Goal: Task Accomplishment & Management: Use online tool/utility

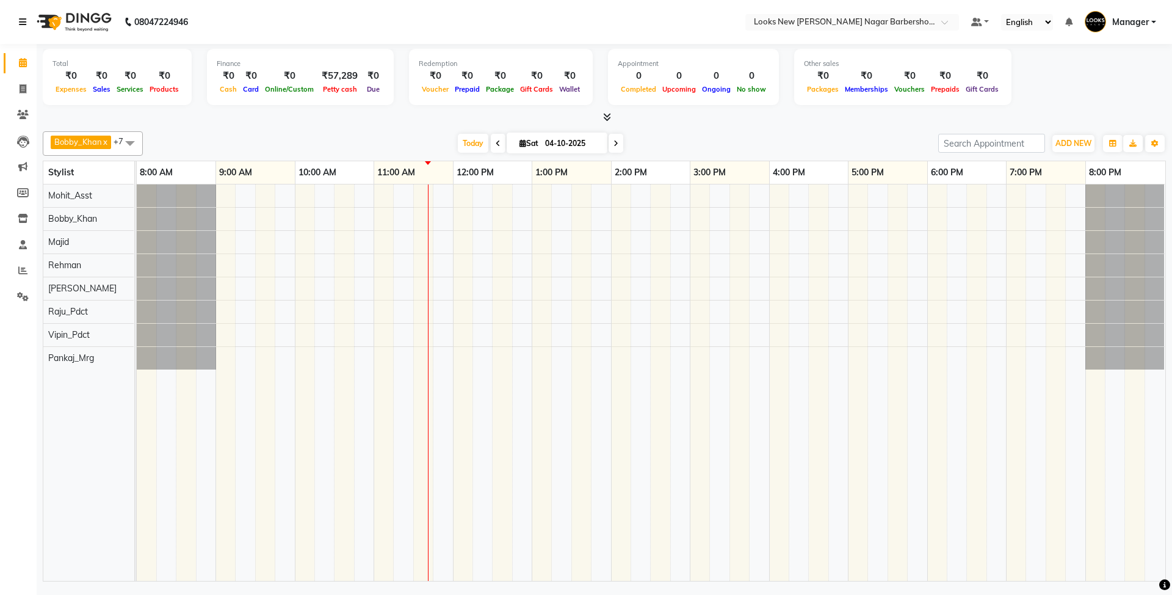
click at [23, 15] on link at bounding box center [25, 22] width 12 height 34
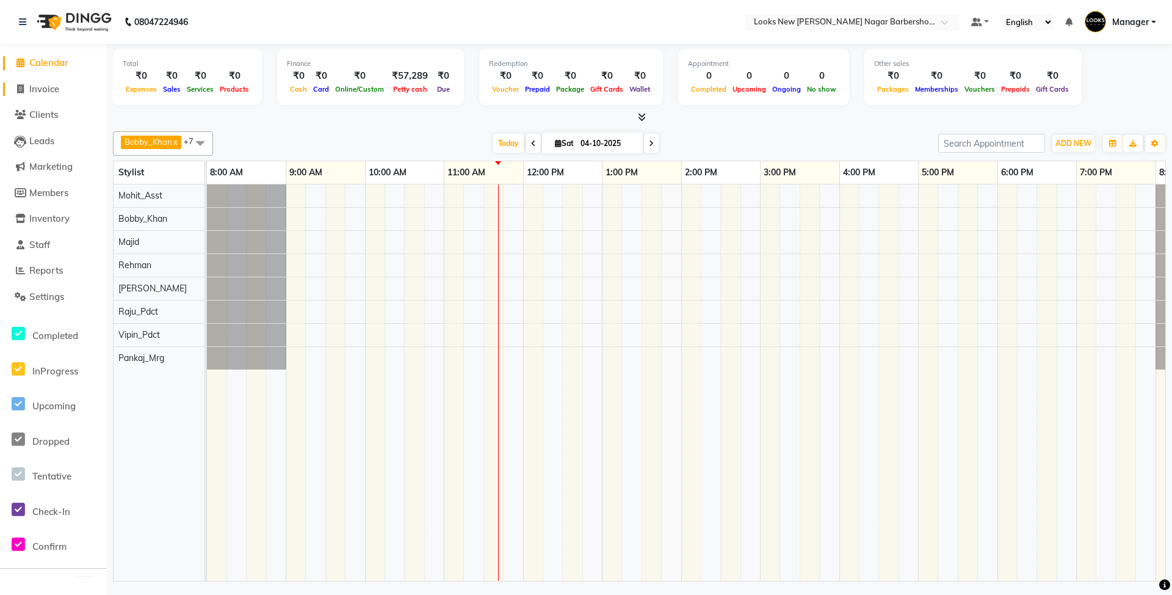
drag, startPoint x: 44, startPoint y: 84, endPoint x: 52, endPoint y: 90, distance: 10.4
click at [45, 85] on span "Invoice" at bounding box center [44, 89] width 30 height 12
select select "service"
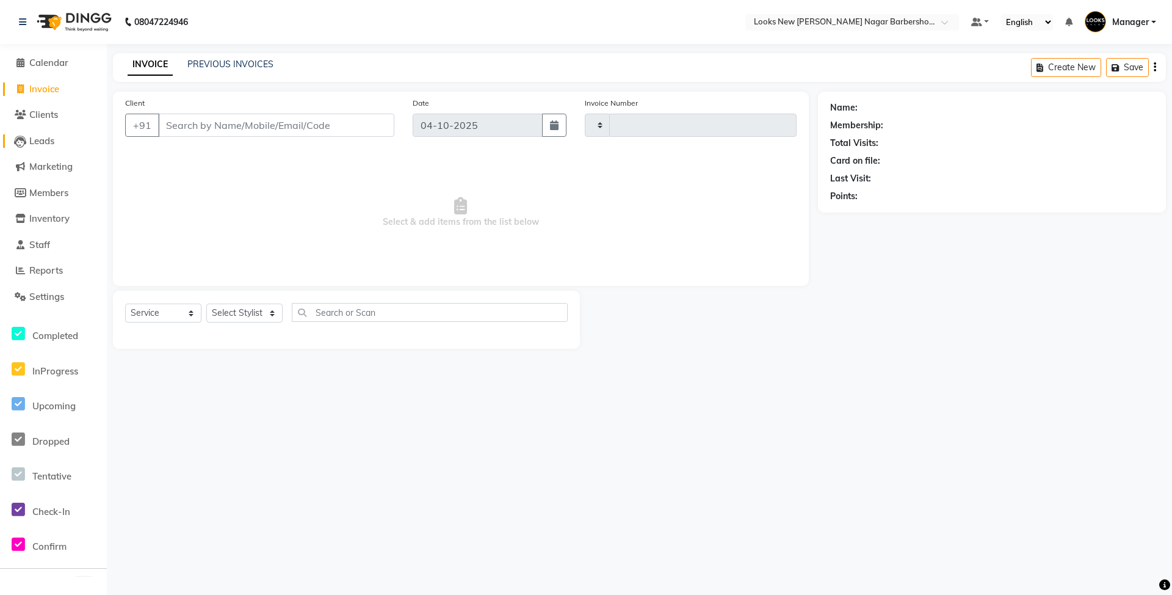
type input "7530"
select select "8705"
click at [252, 314] on select "Select Stylist" at bounding box center [244, 312] width 76 height 19
select select "87358"
click at [206, 303] on select "Select Stylist Aakash_Pdct [PERSON_NAME] [PERSON_NAME] [PERSON_NAME] Counter_Sa…" at bounding box center [244, 312] width 76 height 19
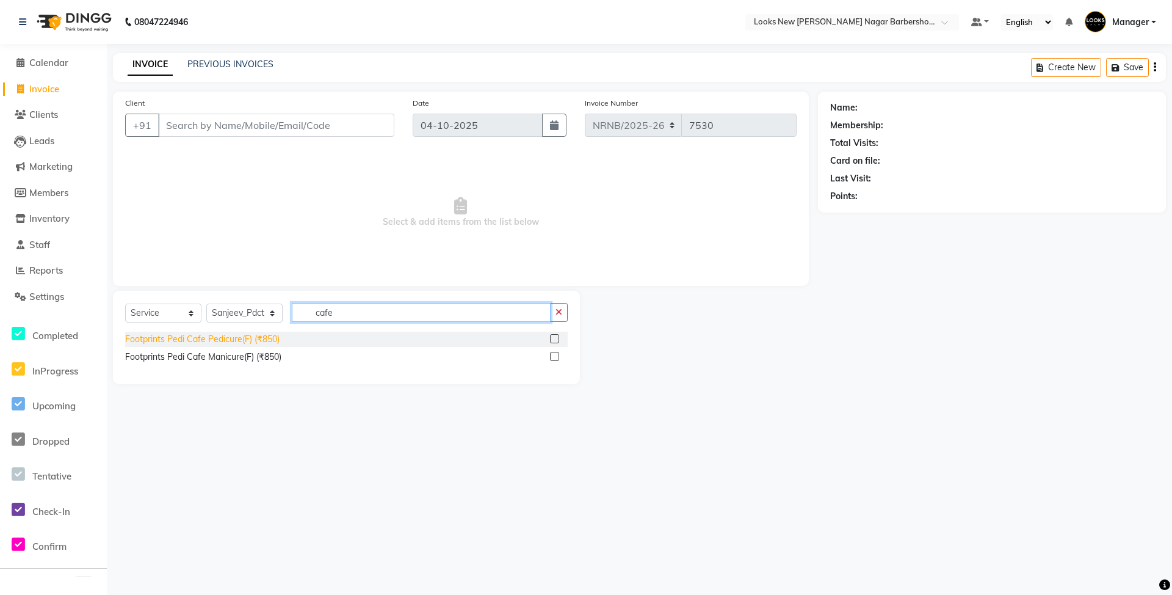
type input "cafe"
click at [203, 338] on div "Footprints Pedi Cafe Pedicure(F) (₹850)" at bounding box center [202, 339] width 154 height 13
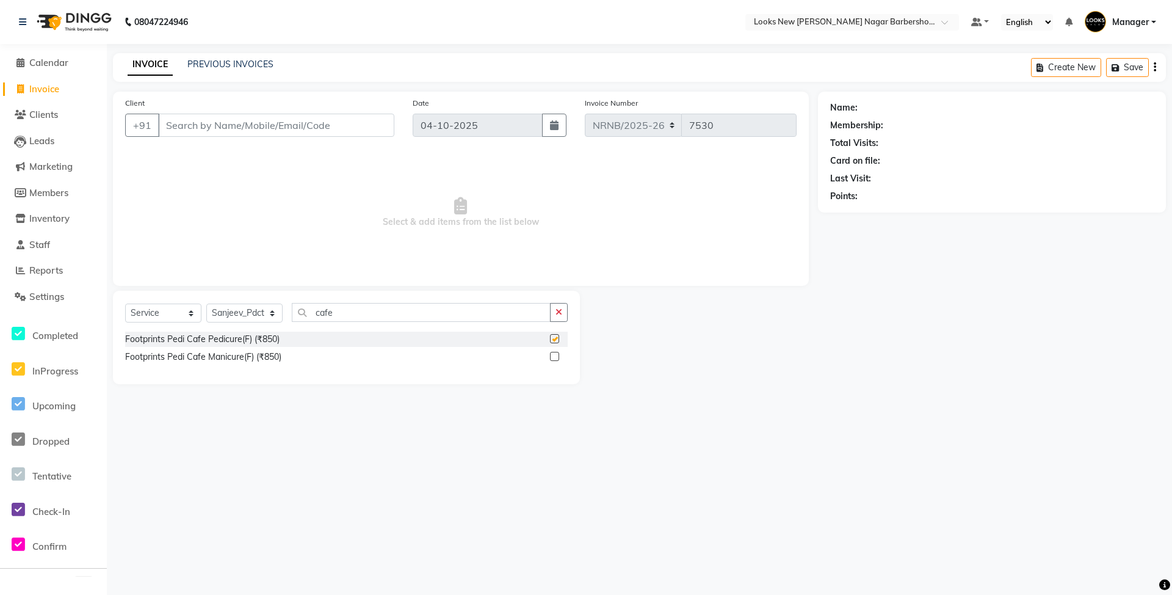
checkbox input "false"
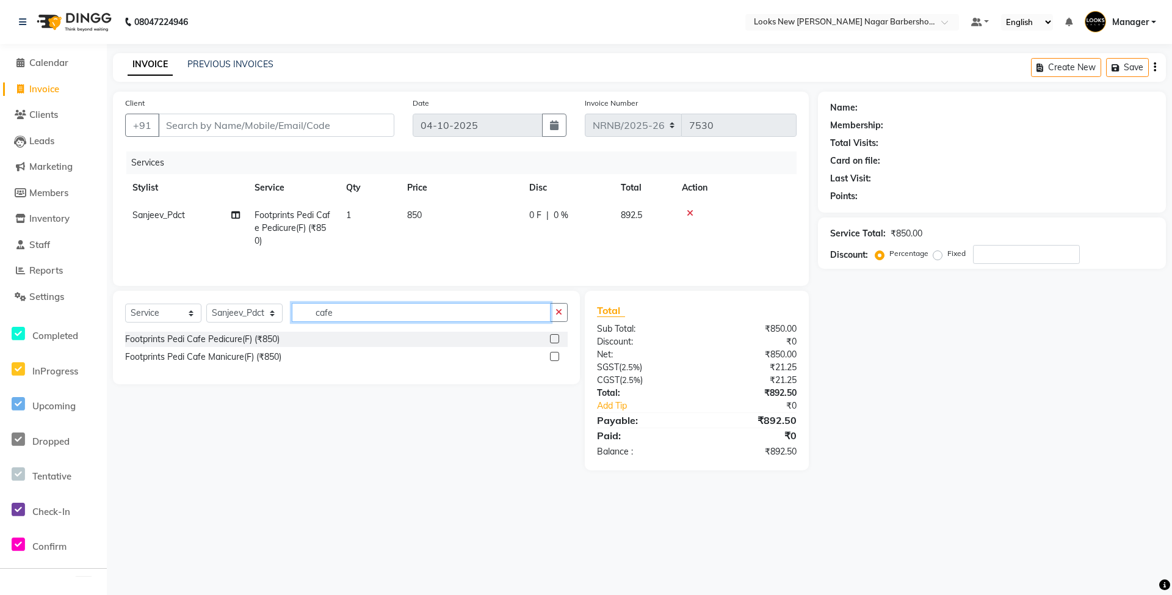
drag, startPoint x: 369, startPoint y: 313, endPoint x: 302, endPoint y: 316, distance: 67.2
click at [302, 316] on input "cafe" at bounding box center [421, 312] width 259 height 19
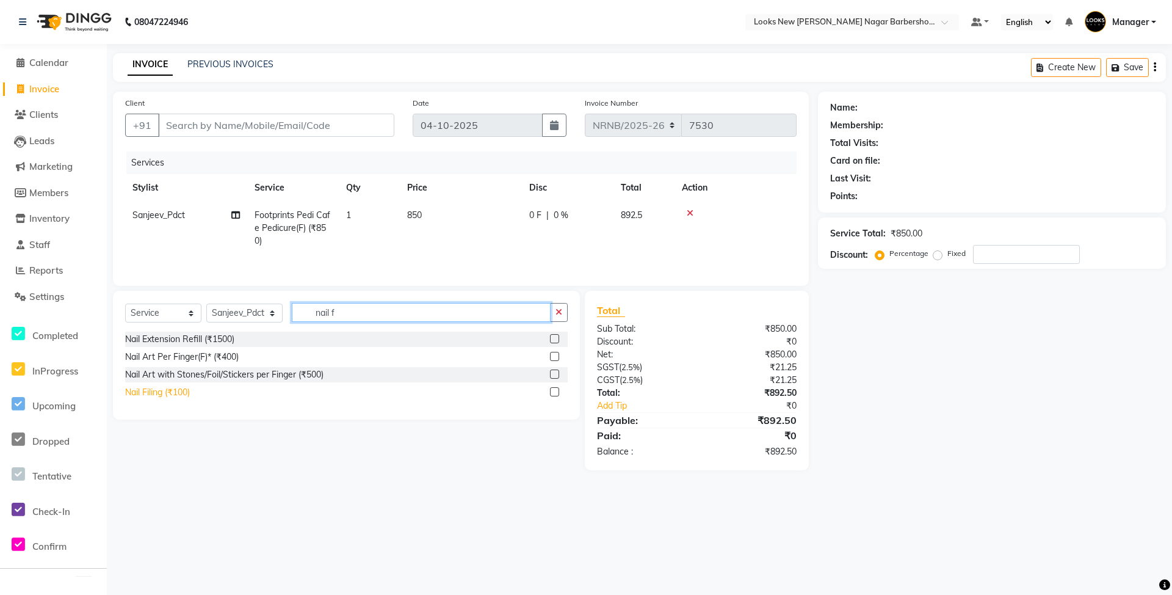
type input "nail f"
click at [169, 396] on div "Nail Filing (₹100)" at bounding box center [157, 392] width 65 height 13
checkbox input "false"
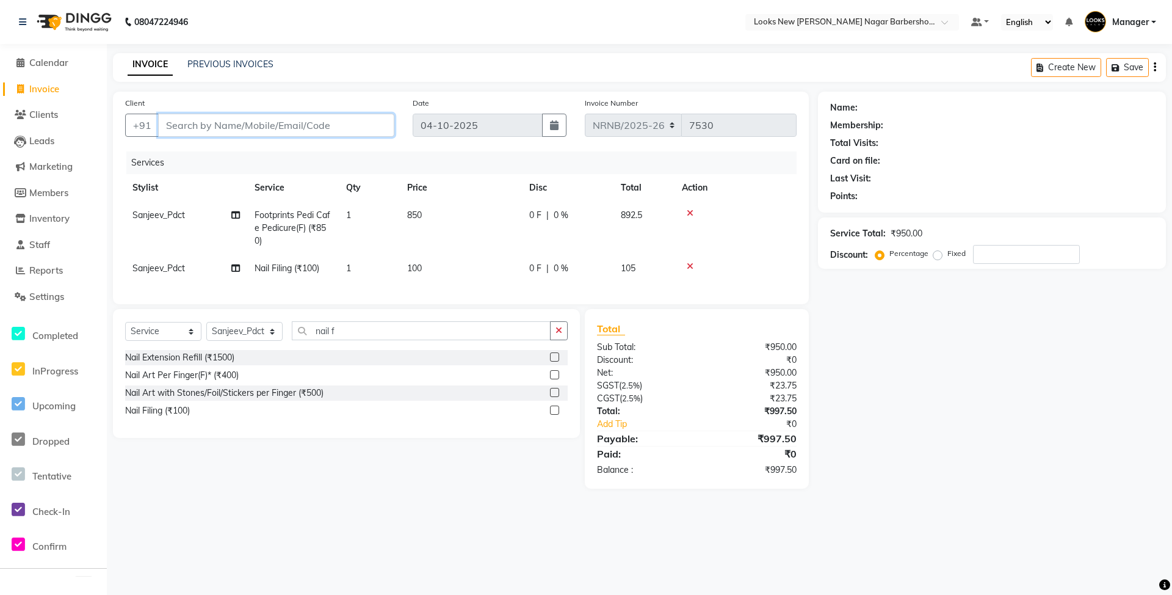
click at [176, 126] on input "Client" at bounding box center [276, 125] width 236 height 23
type input "1"
type input "0"
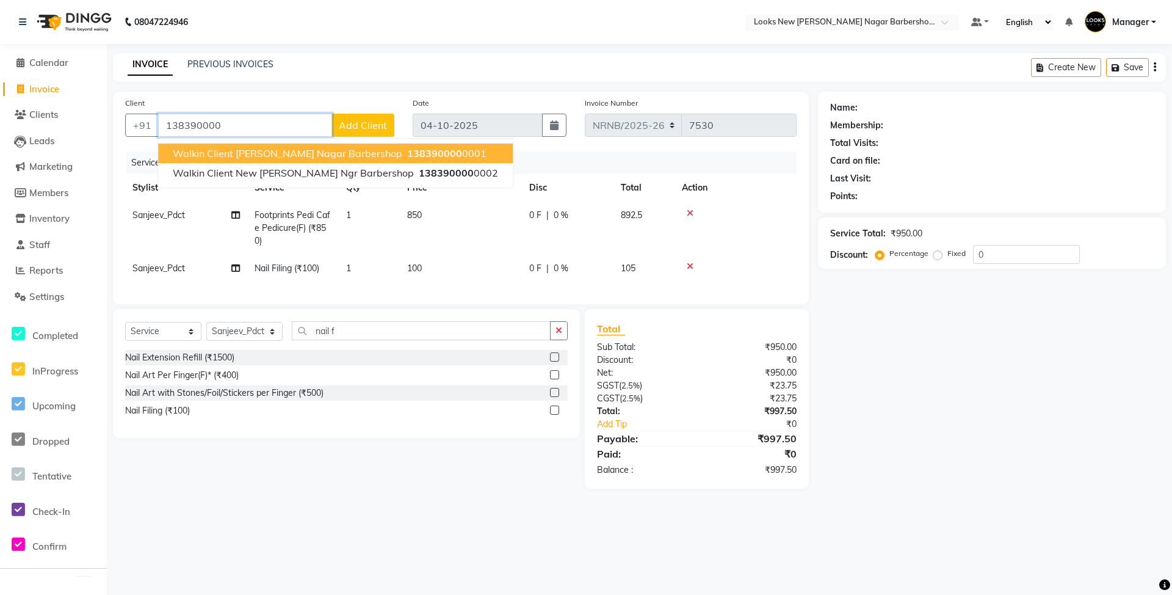
click at [245, 148] on span "Walkin Client [PERSON_NAME] Nagar Barbershop" at bounding box center [288, 153] width 230 height 12
type input "1383900000001"
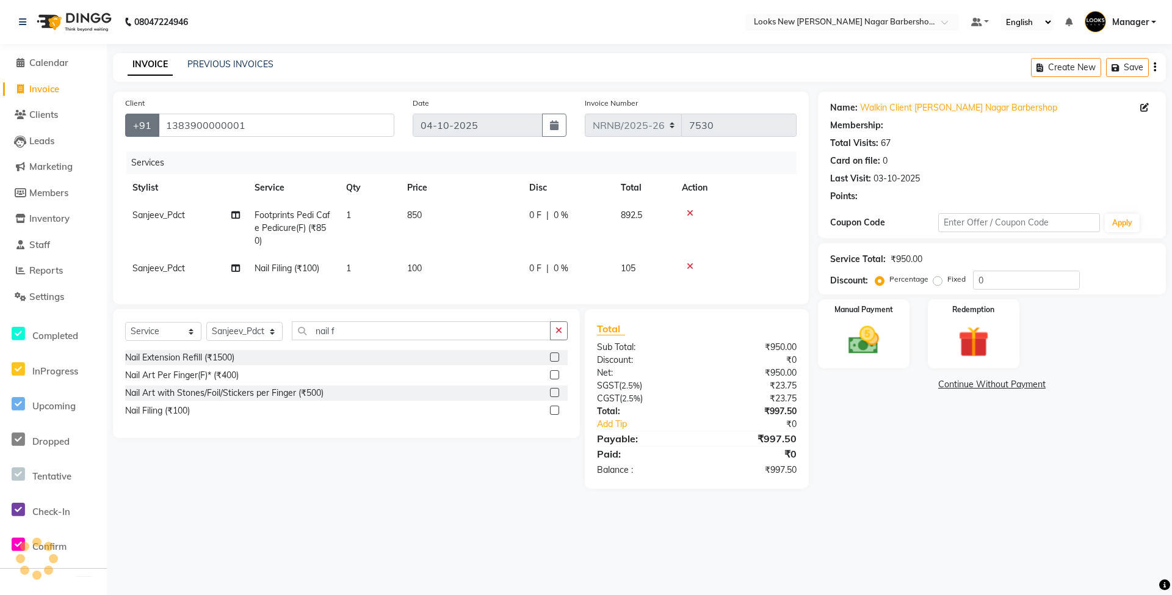
select select "1: Object"
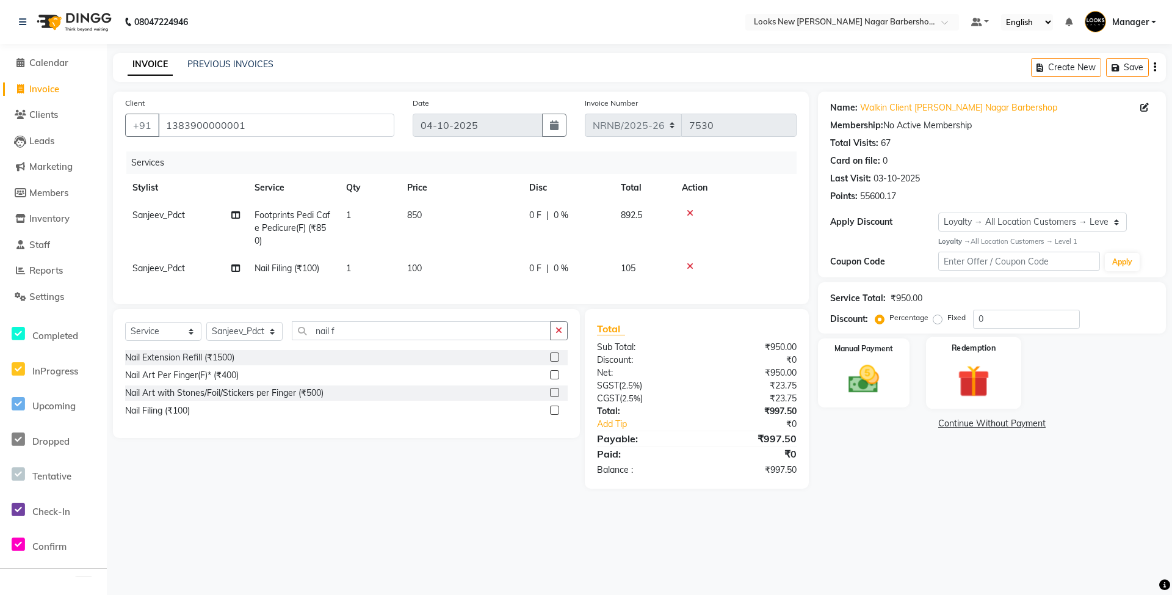
click at [982, 377] on img at bounding box center [973, 381] width 52 height 40
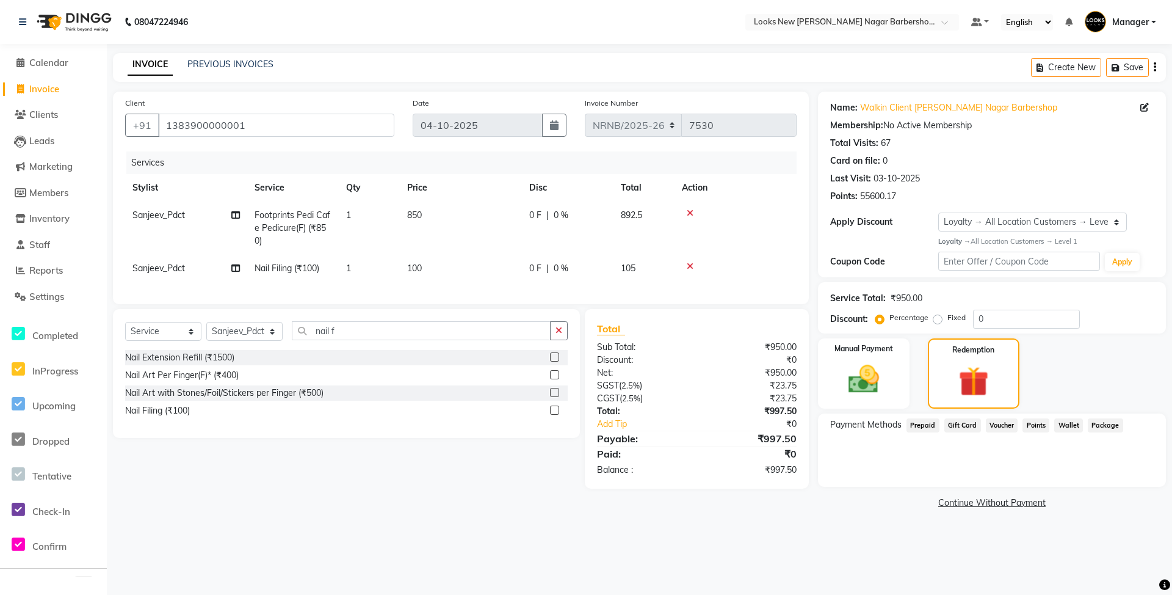
click at [1039, 421] on span "Points" at bounding box center [1035, 425] width 27 height 14
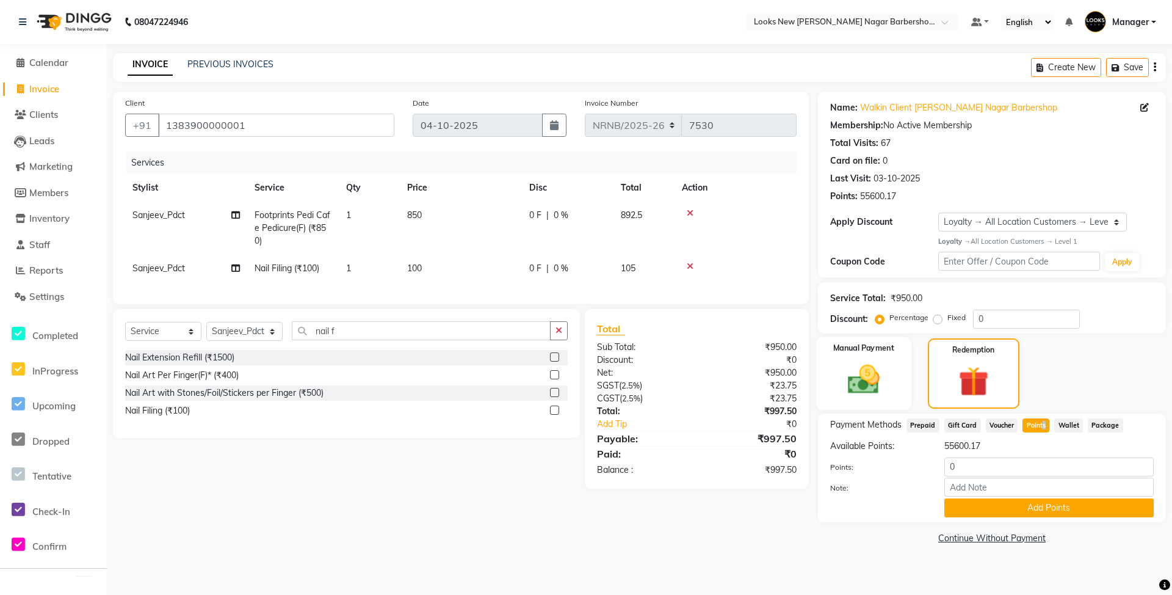
click at [866, 396] on img at bounding box center [863, 379] width 52 height 37
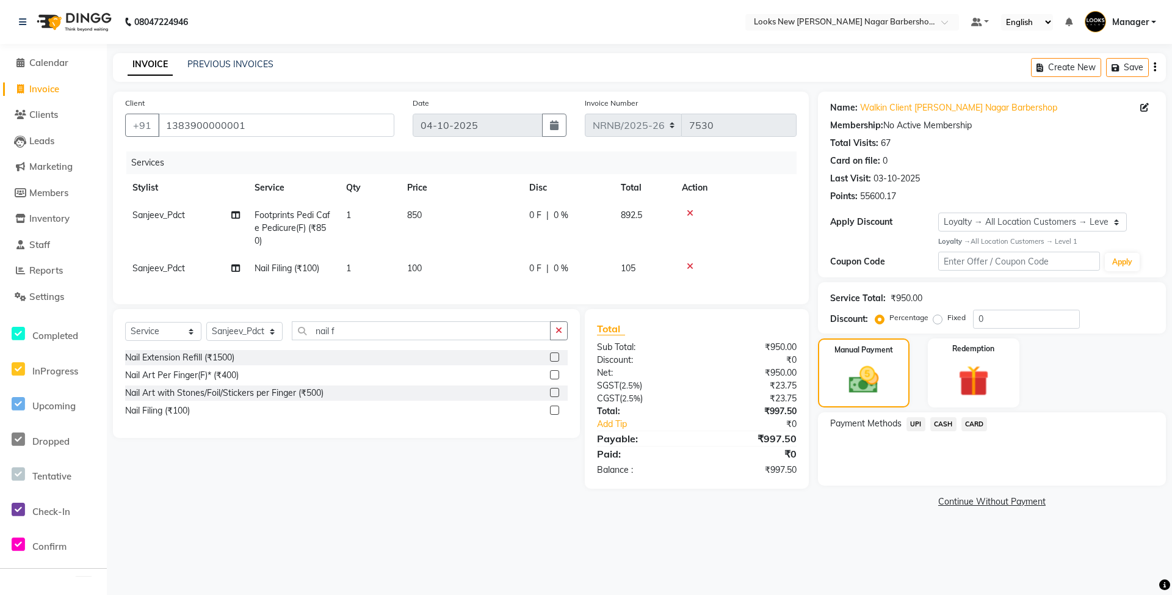
click at [938, 425] on span "CASH" at bounding box center [943, 424] width 26 height 14
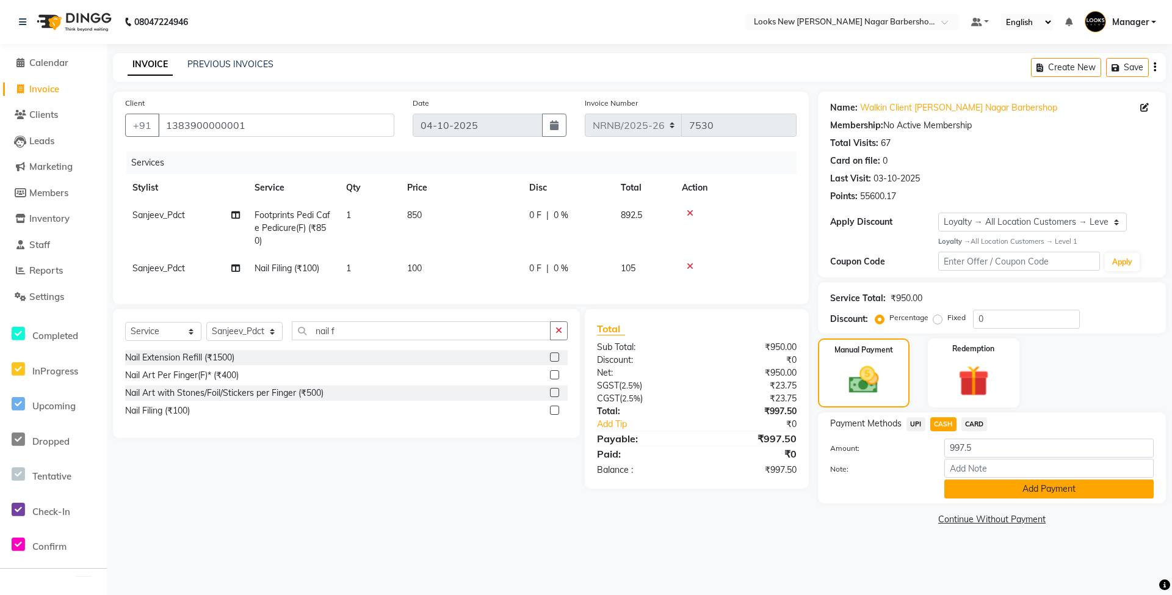
click at [958, 487] on button "Add Payment" at bounding box center [1048, 488] width 209 height 19
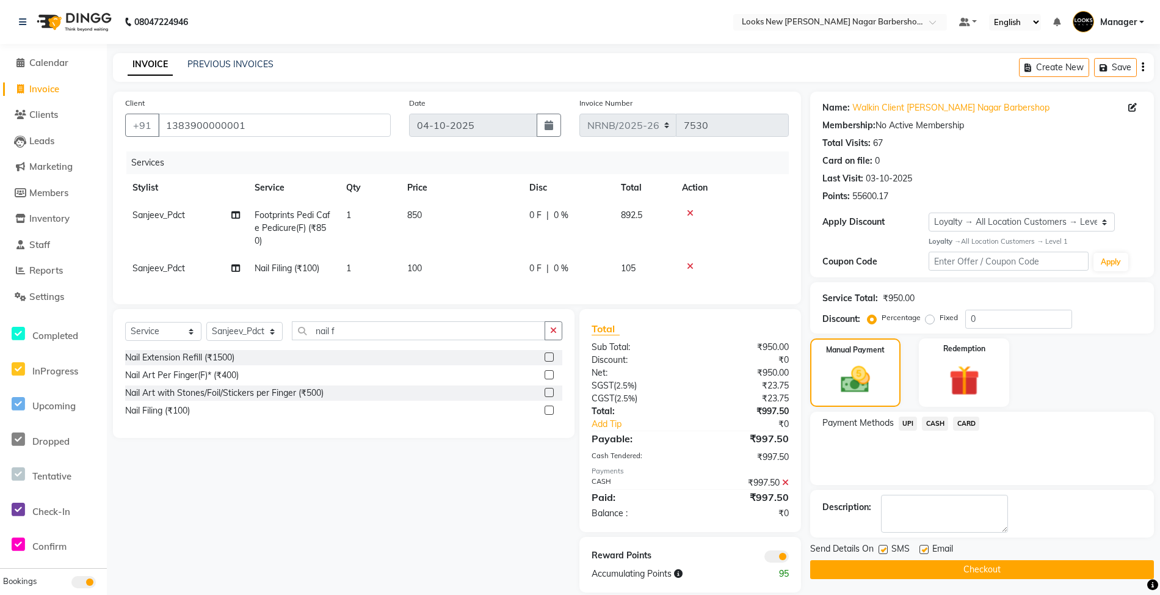
click at [941, 576] on button "Checkout" at bounding box center [982, 569] width 344 height 19
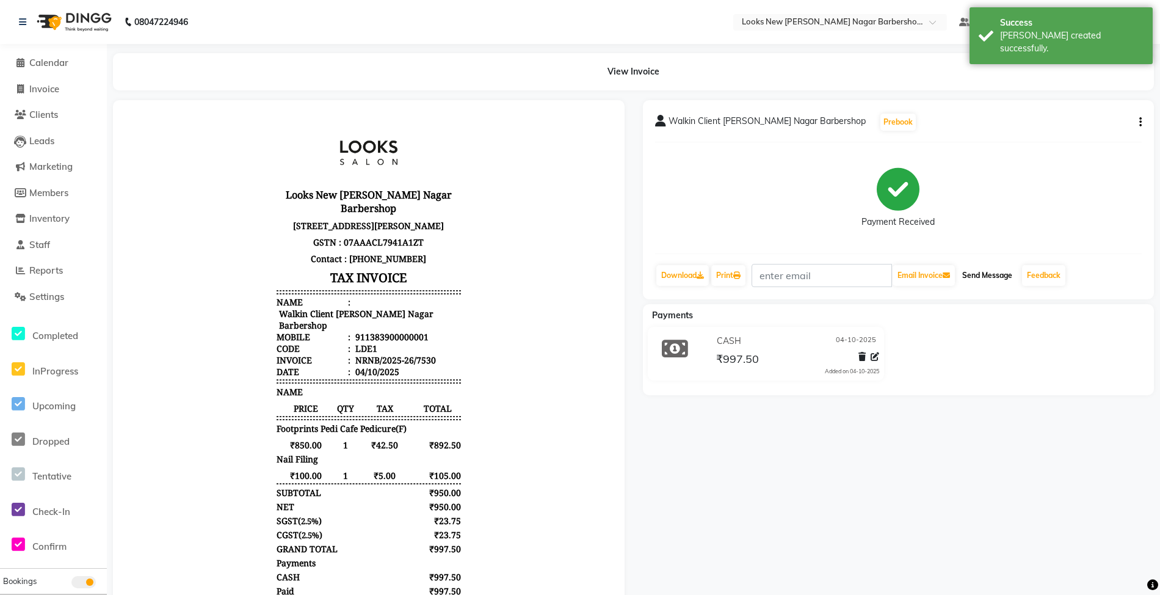
click at [980, 275] on button "Send Message" at bounding box center [987, 275] width 60 height 21
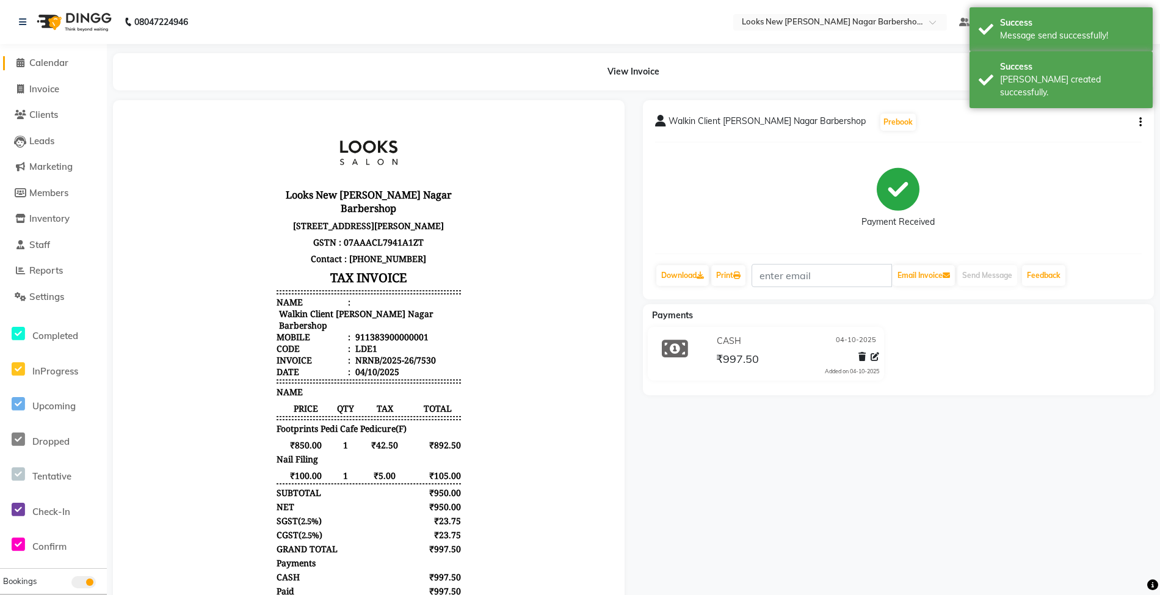
click at [54, 64] on span "Calendar" at bounding box center [48, 63] width 39 height 12
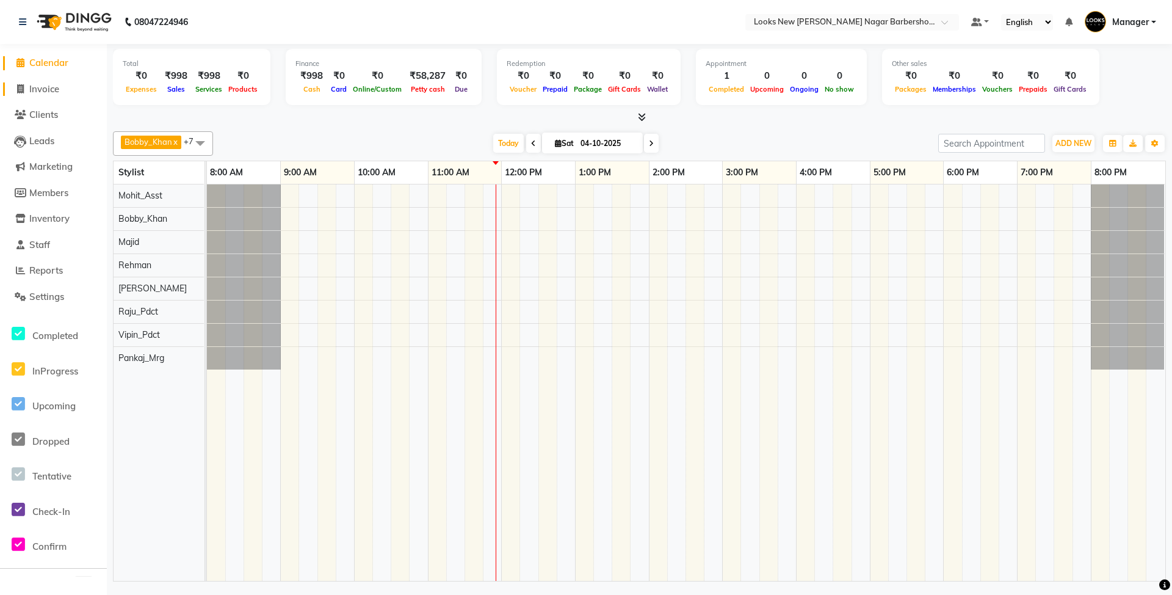
click at [46, 86] on span "Invoice" at bounding box center [44, 89] width 30 height 12
select select "service"
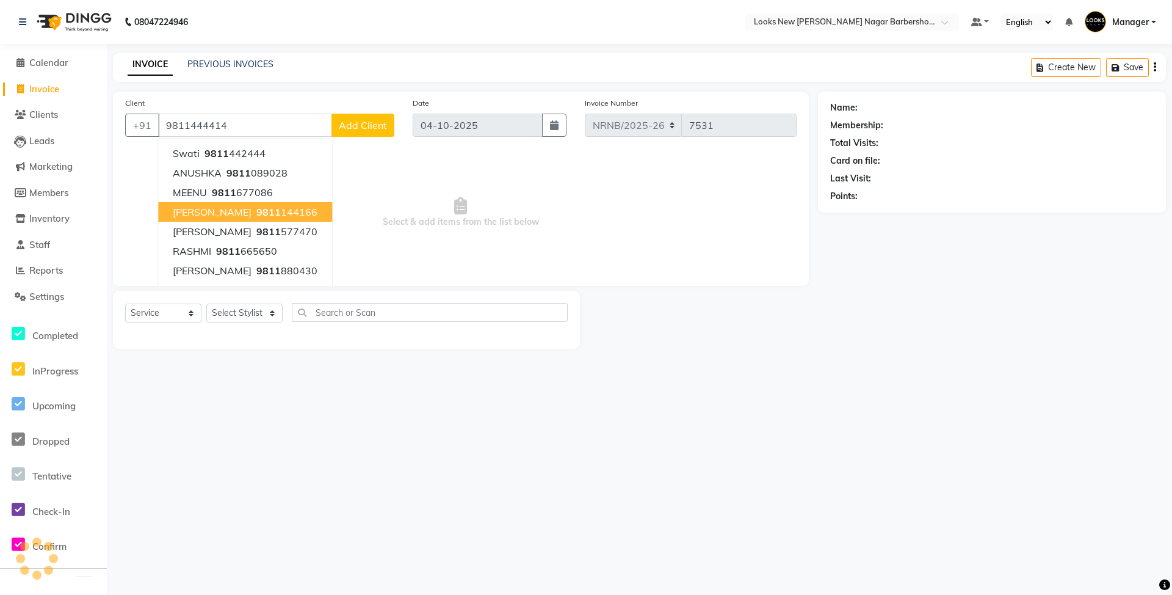
type input "9811444414"
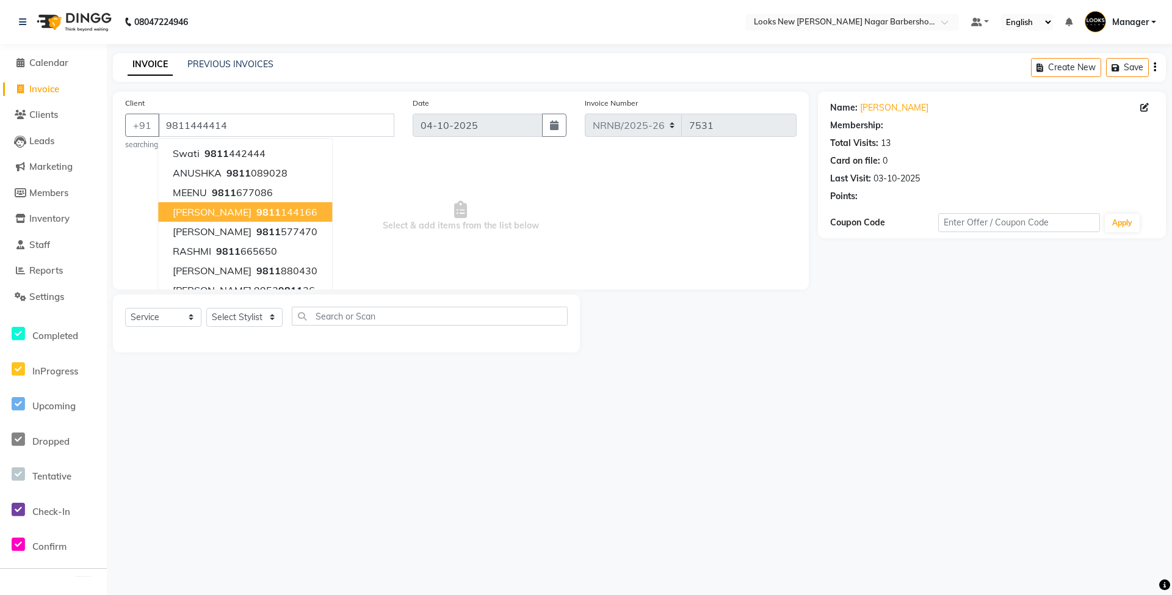
select select "1: Object"
click at [430, 205] on span "Select & add items from the list below" at bounding box center [460, 216] width 671 height 122
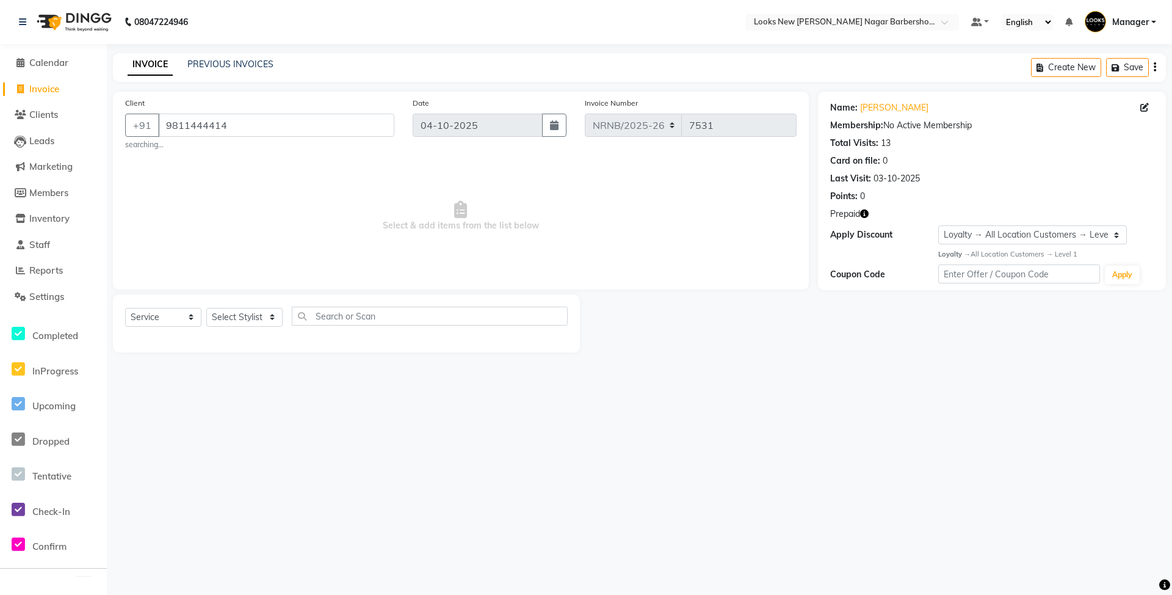
click at [867, 210] on icon "button" at bounding box center [864, 213] width 9 height 9
click at [618, 232] on span "Select & add items from the list below" at bounding box center [460, 216] width 671 height 122
click at [250, 315] on select "Select Stylist Aakash_Pdct [PERSON_NAME] [PERSON_NAME] [PERSON_NAME] Counter_Sa…" at bounding box center [244, 317] width 76 height 19
select select "87362"
click at [206, 308] on select "Select Stylist Aakash_Pdct [PERSON_NAME] [PERSON_NAME] [PERSON_NAME] Counter_Sa…" at bounding box center [244, 317] width 76 height 19
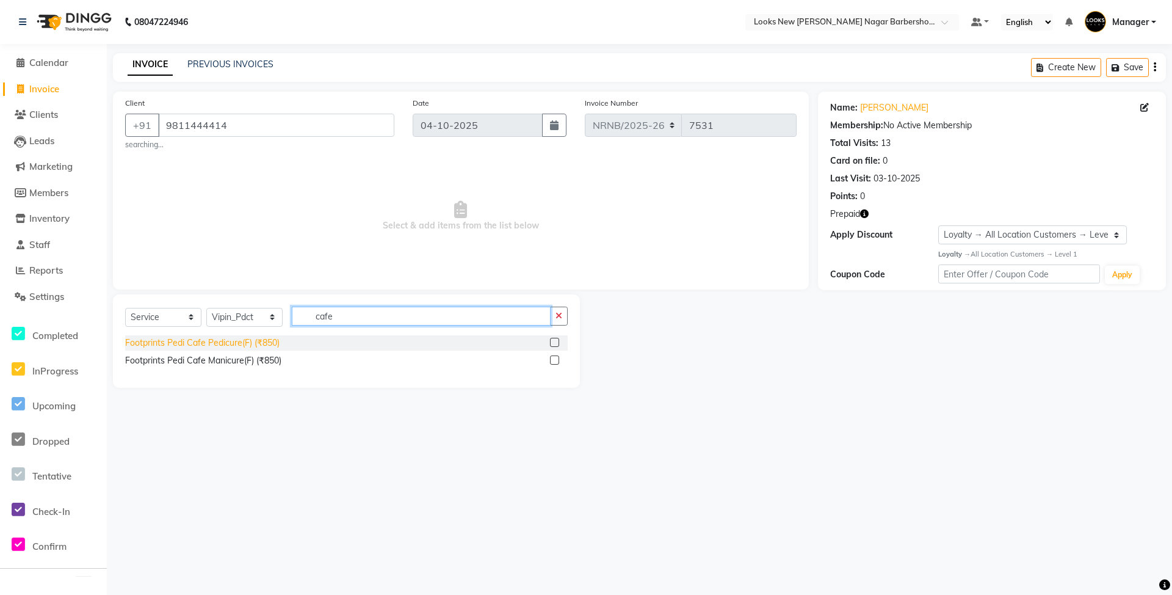
type input "cafe"
click at [269, 347] on div "Footprints Pedi Cafe Pedicure(F) (₹850)" at bounding box center [202, 342] width 154 height 13
checkbox input "false"
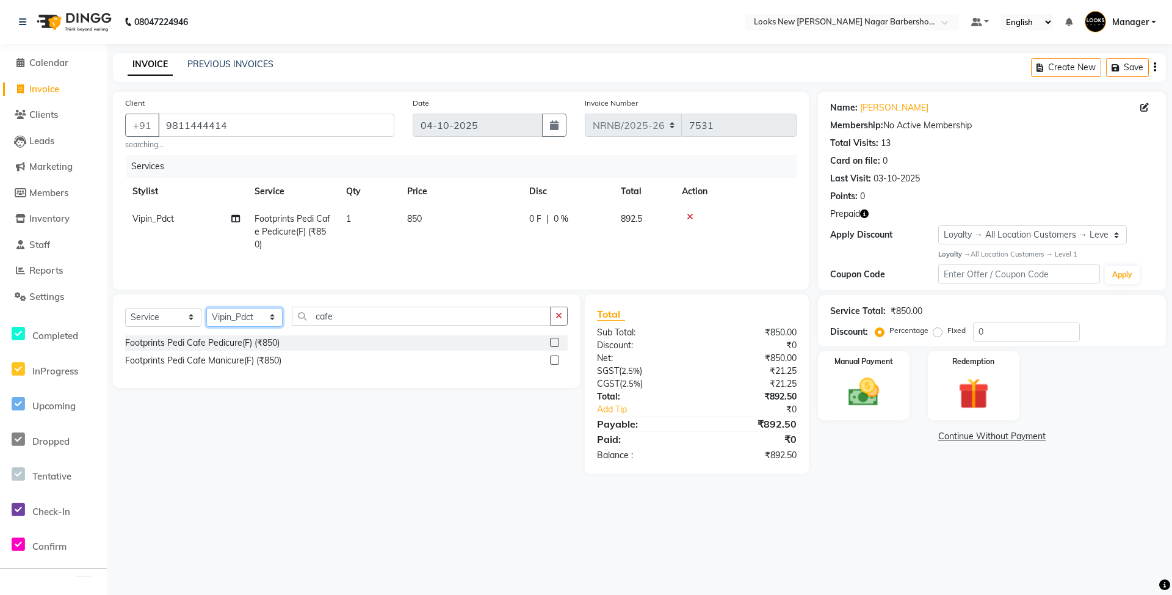
click at [262, 322] on select "Select Stylist Aakash_Pdct [PERSON_NAME] [PERSON_NAME] [PERSON_NAME] Counter_Sa…" at bounding box center [244, 317] width 76 height 19
select select "87354"
click at [206, 311] on select "Select Stylist Aakash_Pdct [PERSON_NAME] [PERSON_NAME] [PERSON_NAME] Counter_Sa…" at bounding box center [244, 317] width 76 height 19
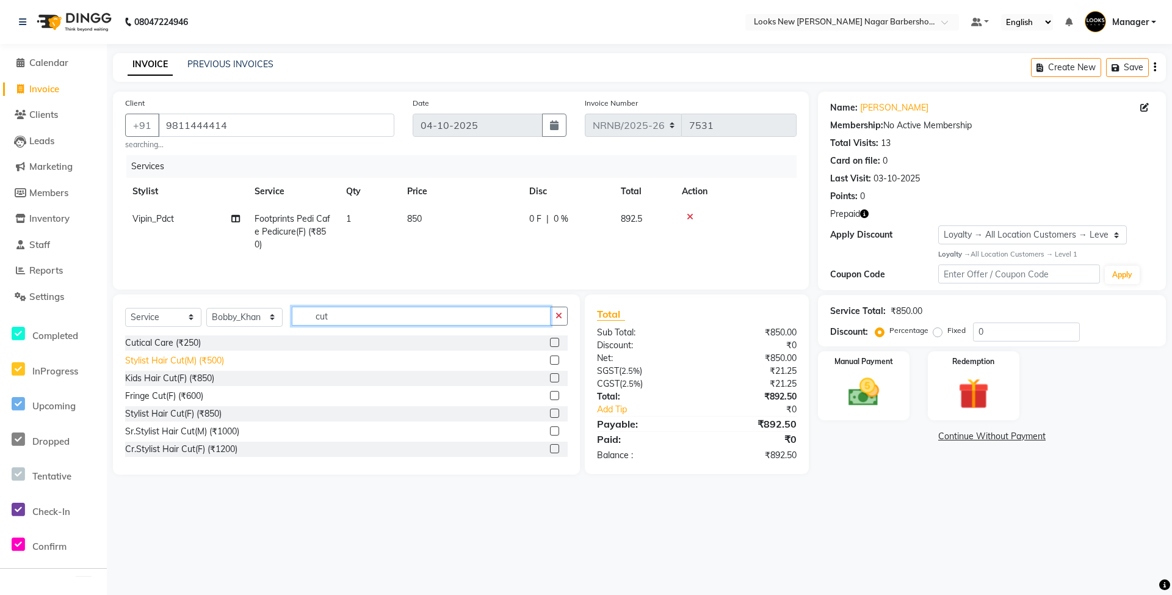
type input "cut"
click at [198, 361] on div "Stylist Hair Cut(M) (₹500)" at bounding box center [174, 360] width 99 height 13
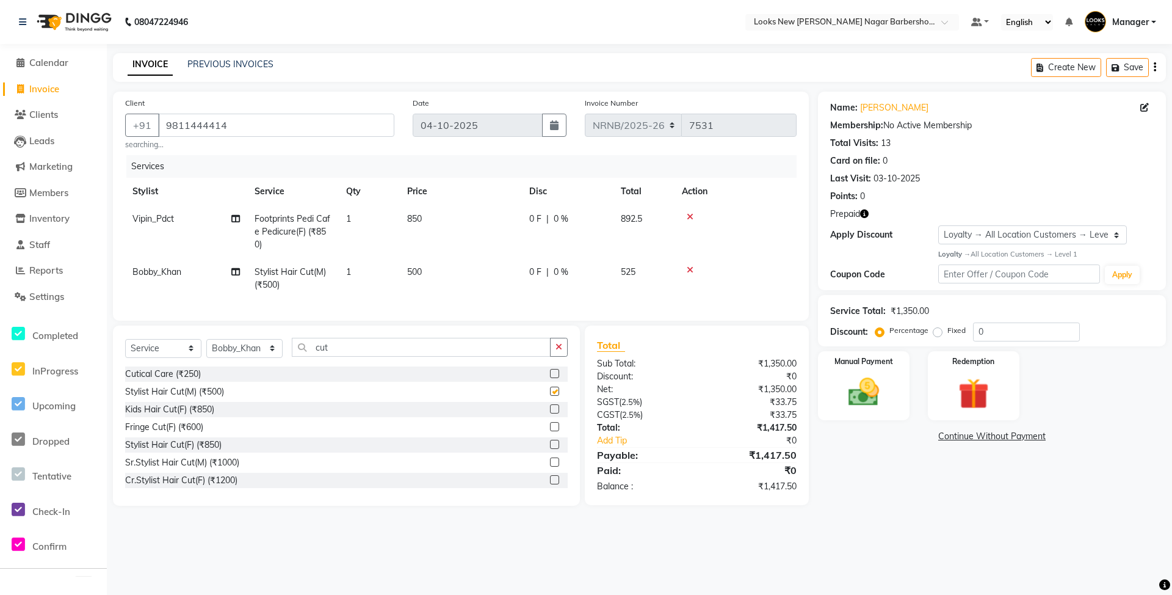
checkbox input "false"
drag, startPoint x: 354, startPoint y: 352, endPoint x: 291, endPoint y: 362, distance: 64.2
click at [291, 362] on div "Select Service Product Membership Package Voucher Prepaid Gift Card Select Styl…" at bounding box center [346, 352] width 443 height 29
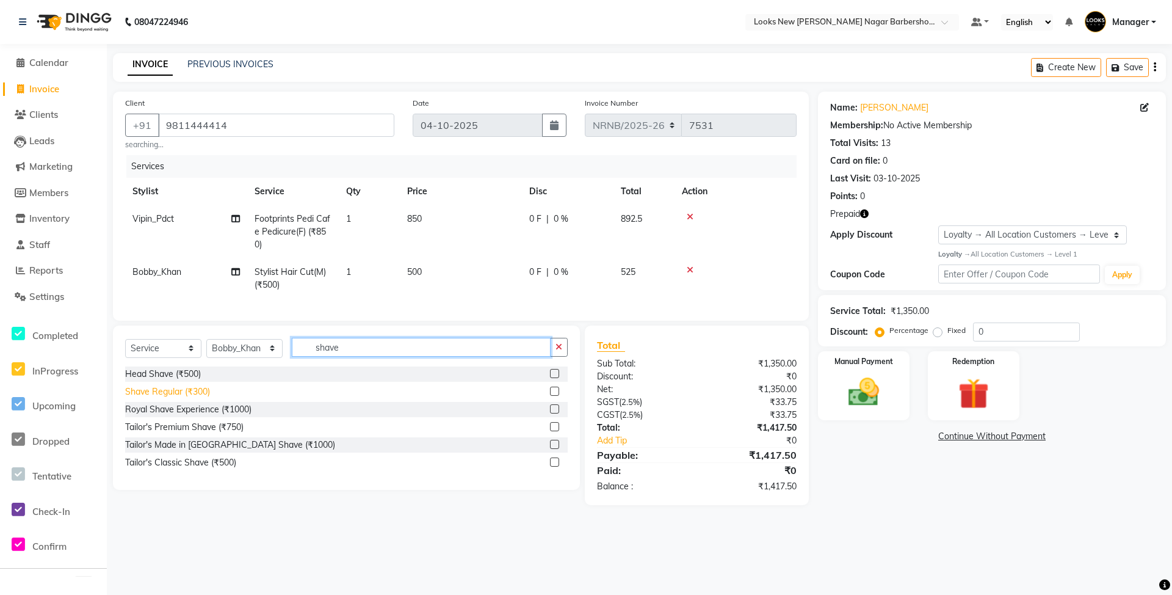
type input "shave"
click at [157, 398] on div "Shave Regular (₹300)" at bounding box center [167, 391] width 85 height 13
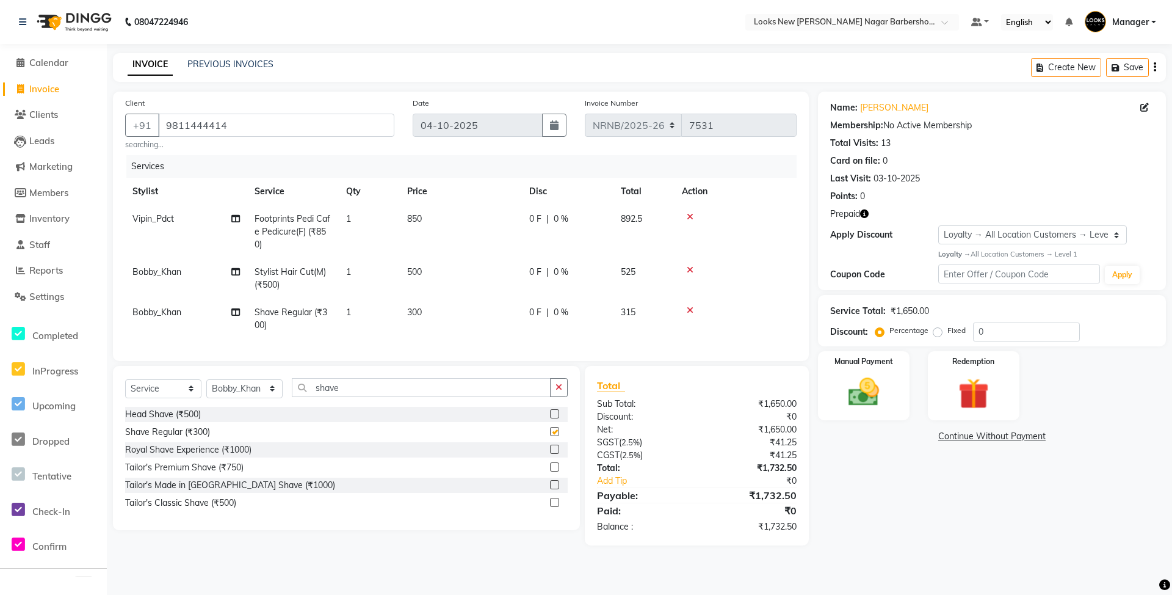
checkbox input "false"
drag, startPoint x: 360, startPoint y: 392, endPoint x: 306, endPoint y: 399, distance: 54.2
click at [310, 397] on input "shave" at bounding box center [421, 387] width 259 height 19
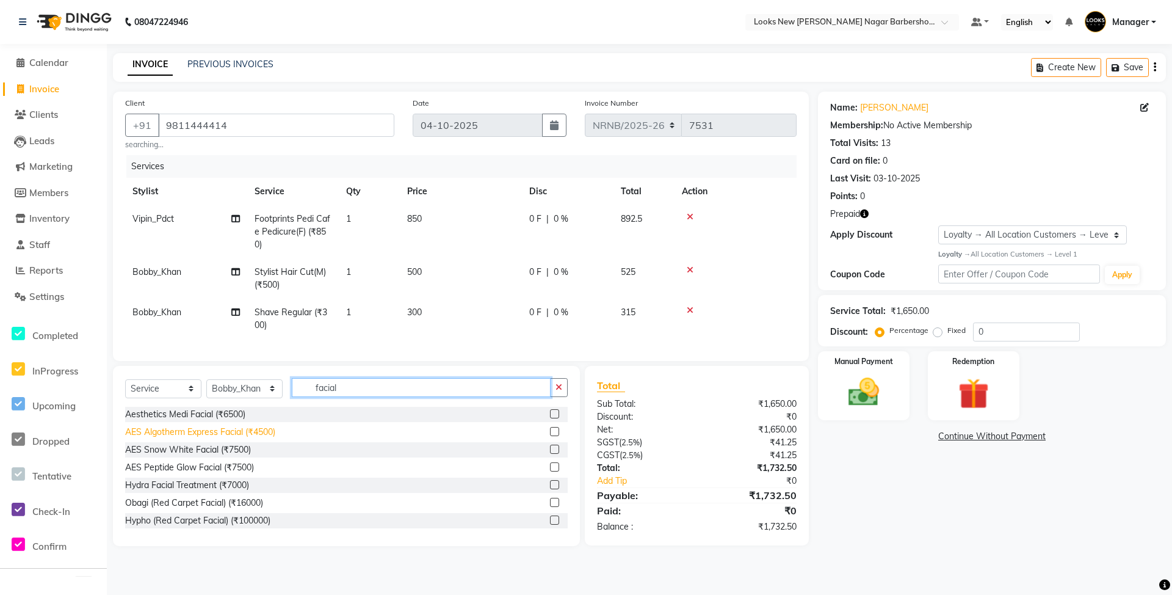
type input "facial"
click at [250, 438] on div "AES Algotherm Express Facial (₹4500)" at bounding box center [200, 431] width 150 height 13
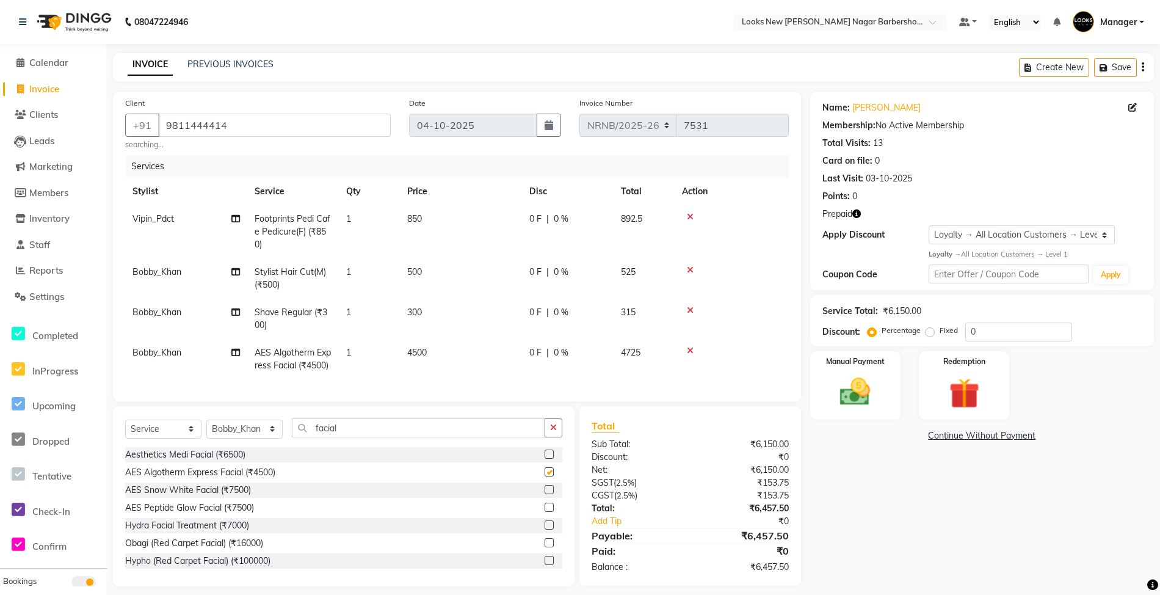
checkbox input "false"
click at [988, 389] on img at bounding box center [963, 394] width 51 height 40
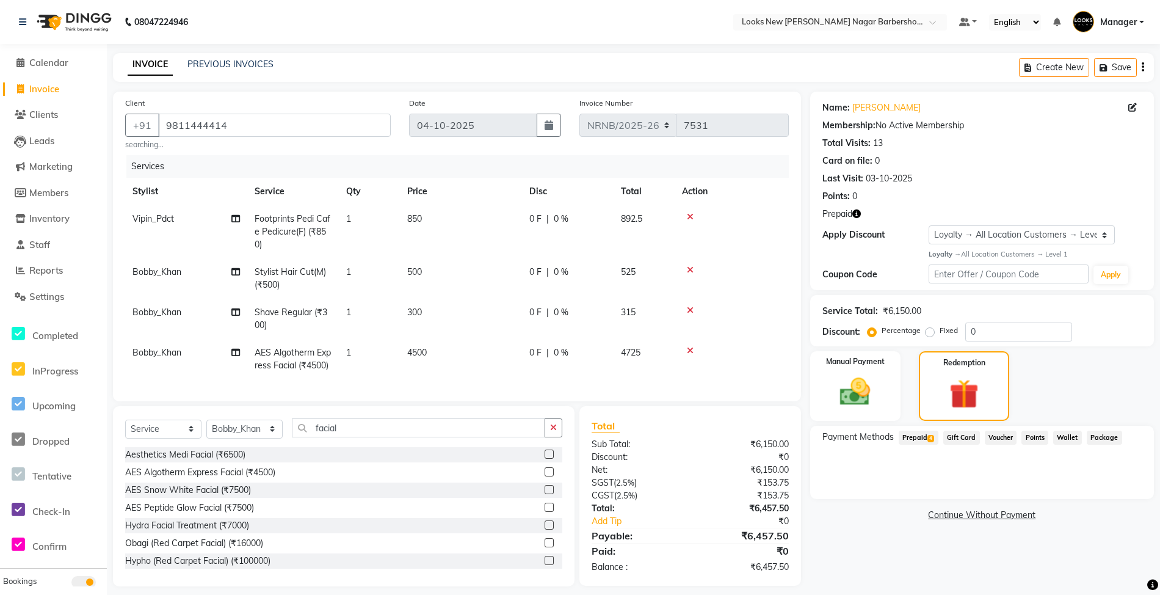
click at [928, 438] on span "4" at bounding box center [930, 438] width 7 height 7
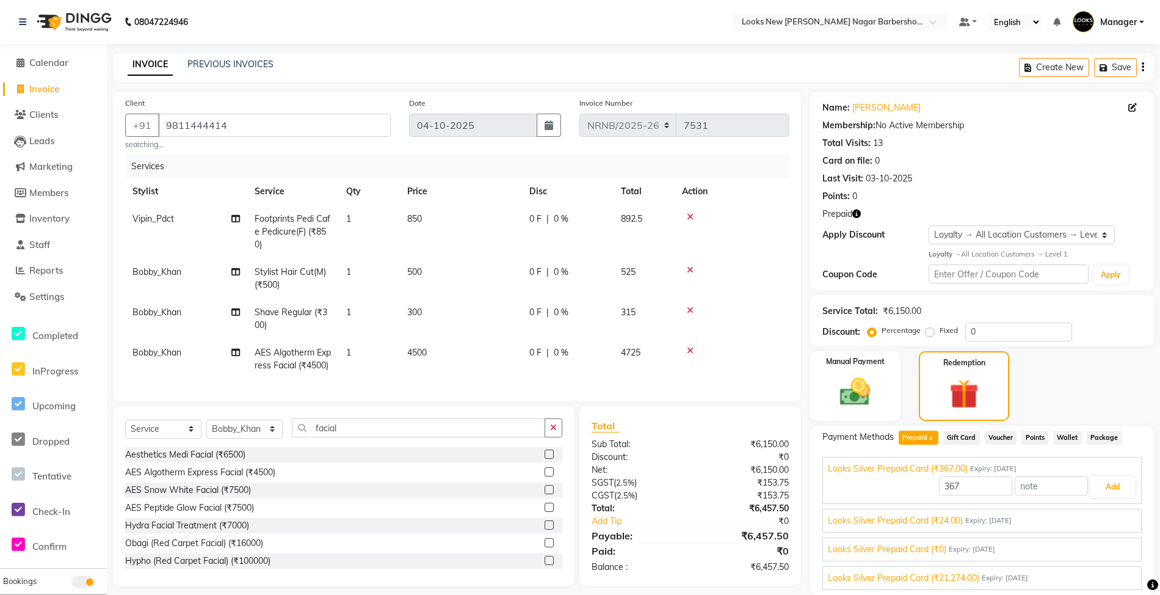
click at [949, 577] on span "Looks Silver Prepaid Card (₹21,274.00)" at bounding box center [903, 577] width 151 height 13
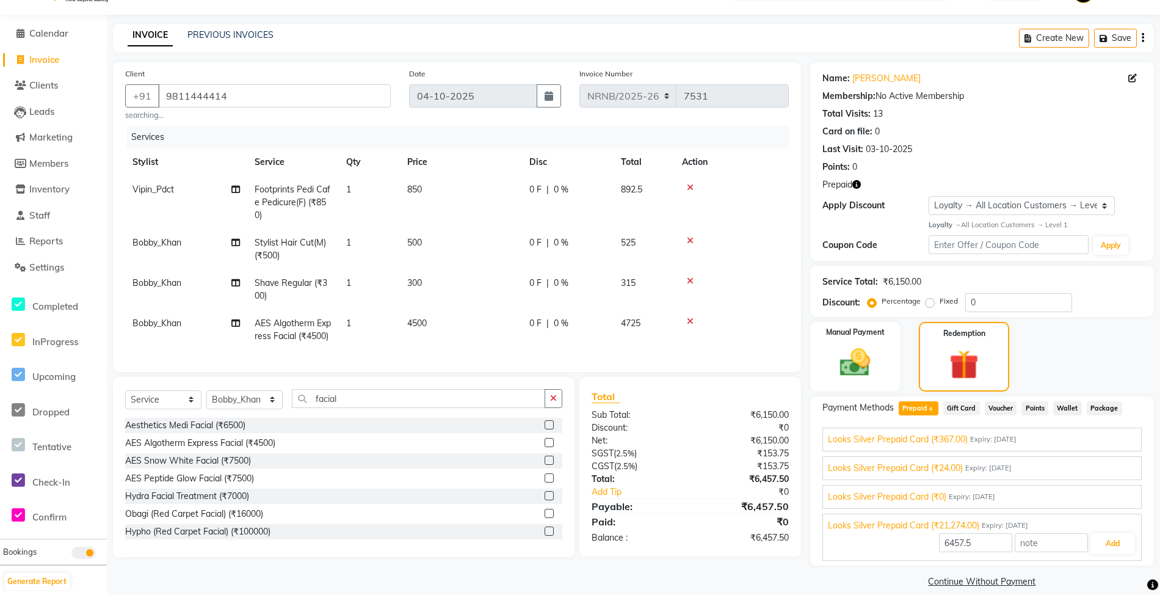
scroll to position [45, 0]
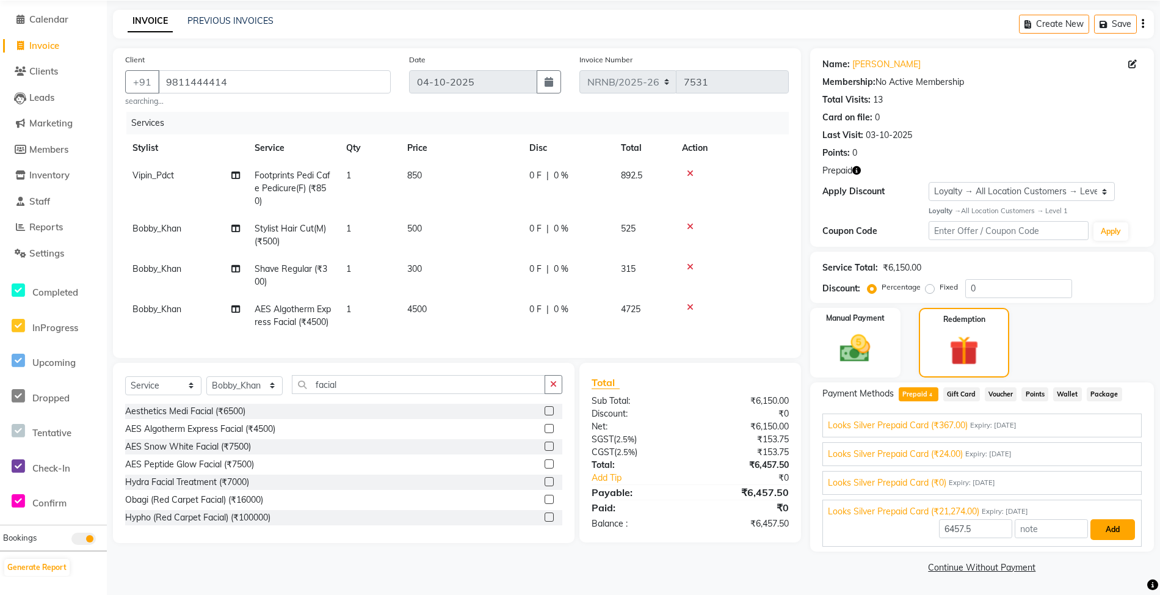
click at [1119, 527] on button "Add" at bounding box center [1112, 529] width 45 height 21
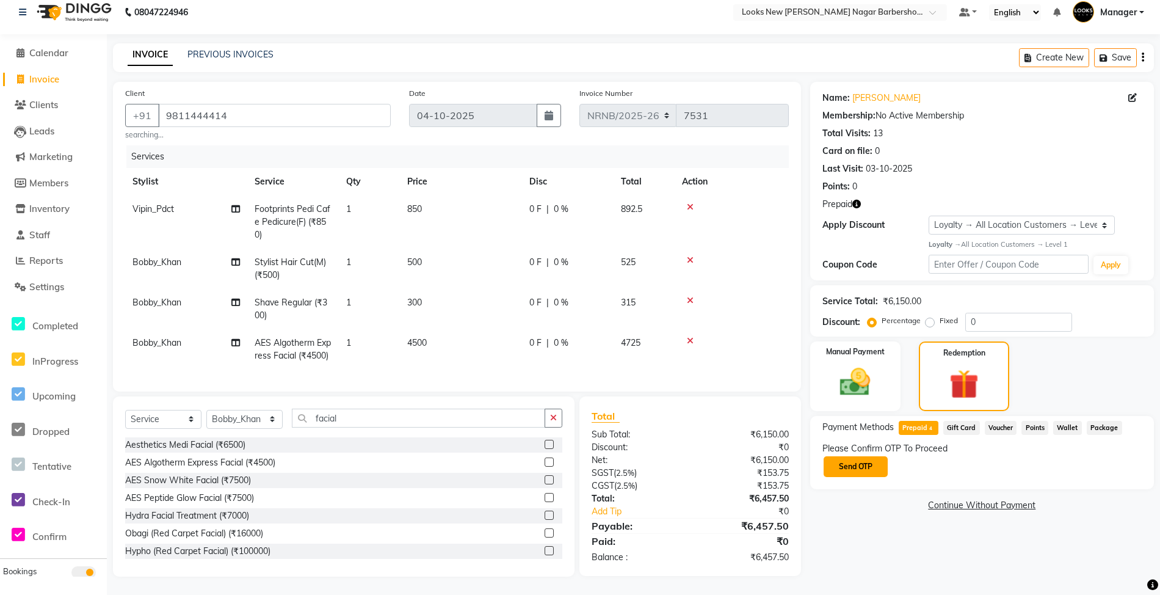
click at [864, 456] on button "Send OTP" at bounding box center [855, 466] width 64 height 21
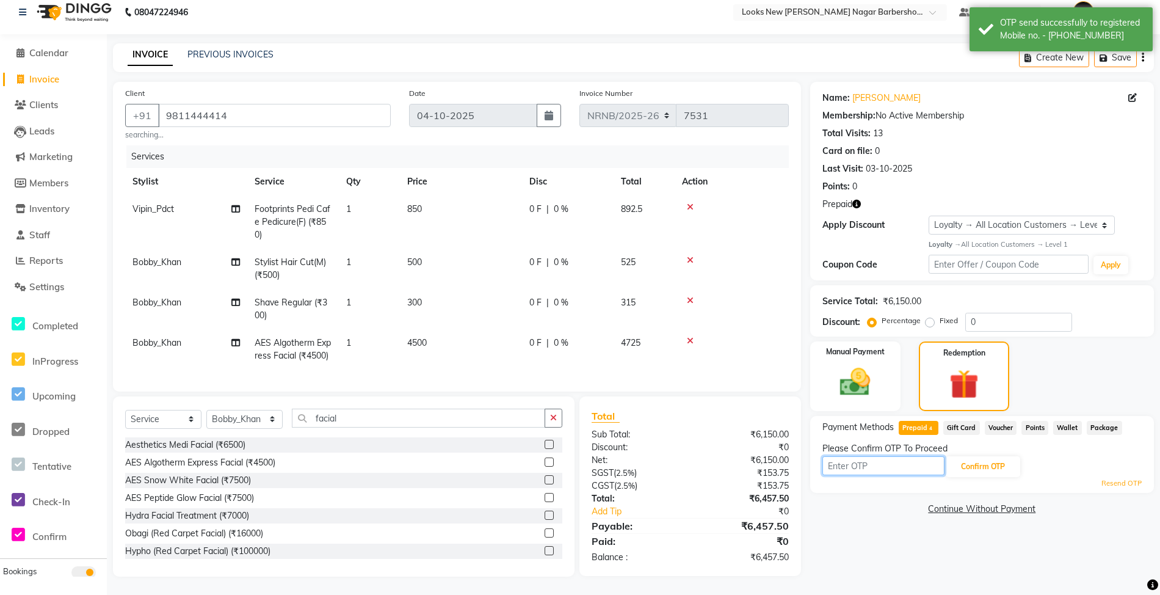
click at [864, 456] on input "text" at bounding box center [883, 465] width 122 height 19
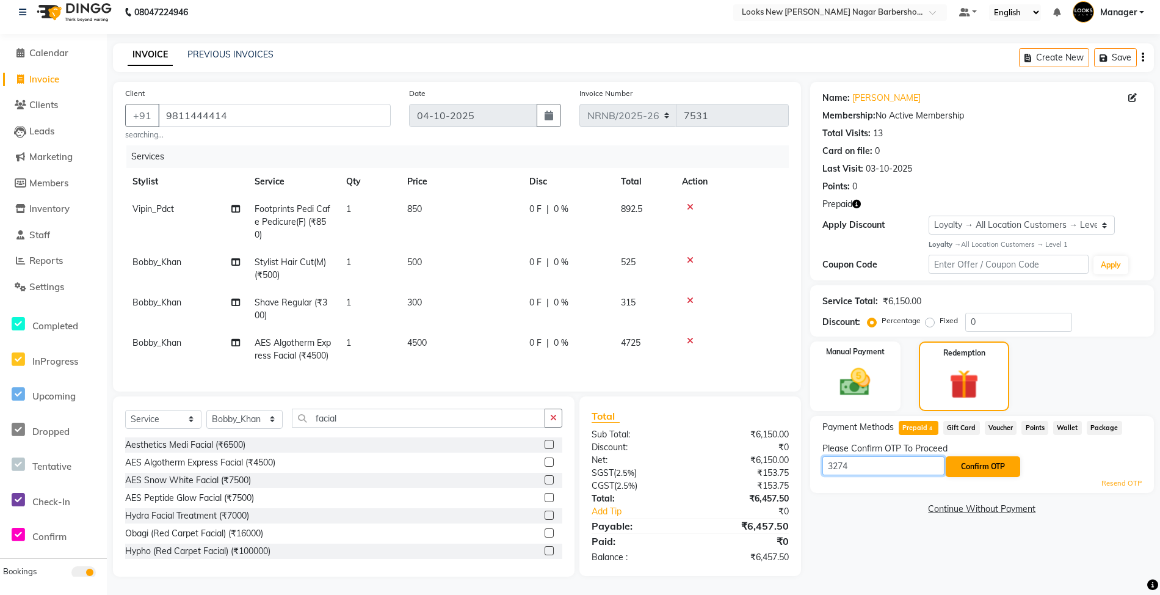
type input "3274"
click at [1001, 456] on button "Confirm OTP" at bounding box center [983, 466] width 74 height 21
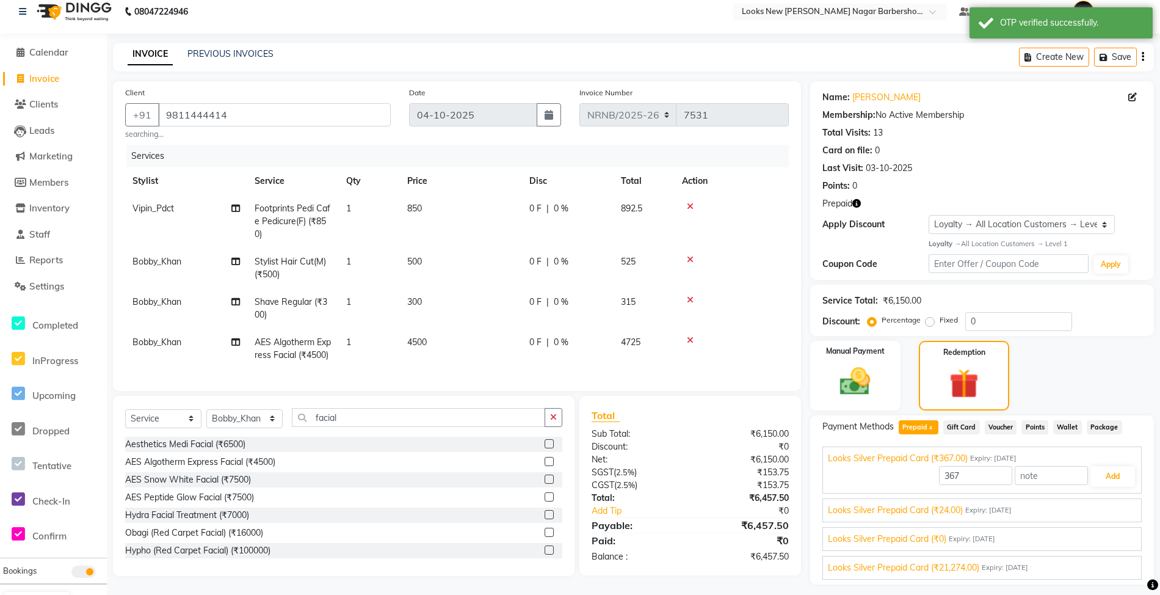
scroll to position [0, 0]
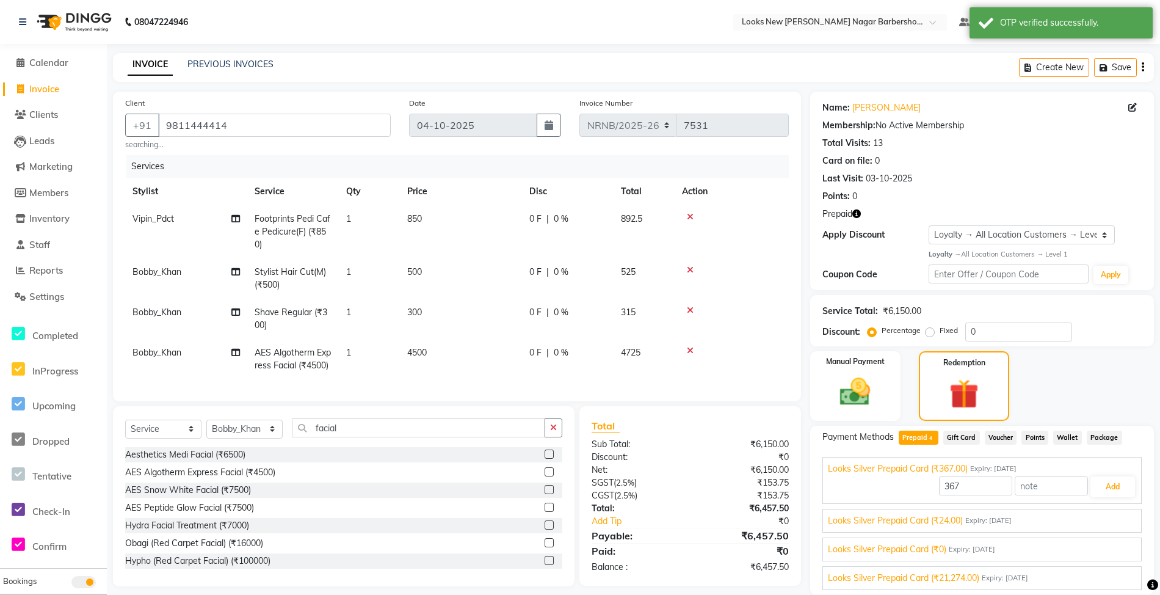
click at [994, 574] on span "Expiry: [DATE]" at bounding box center [1005, 578] width 46 height 10
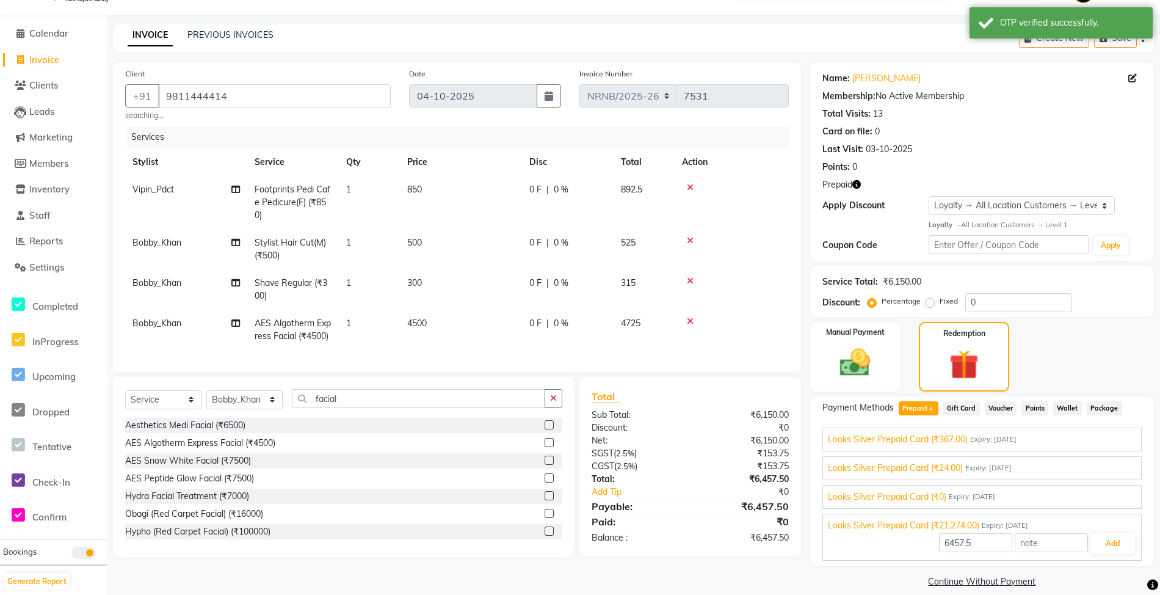
scroll to position [45, 0]
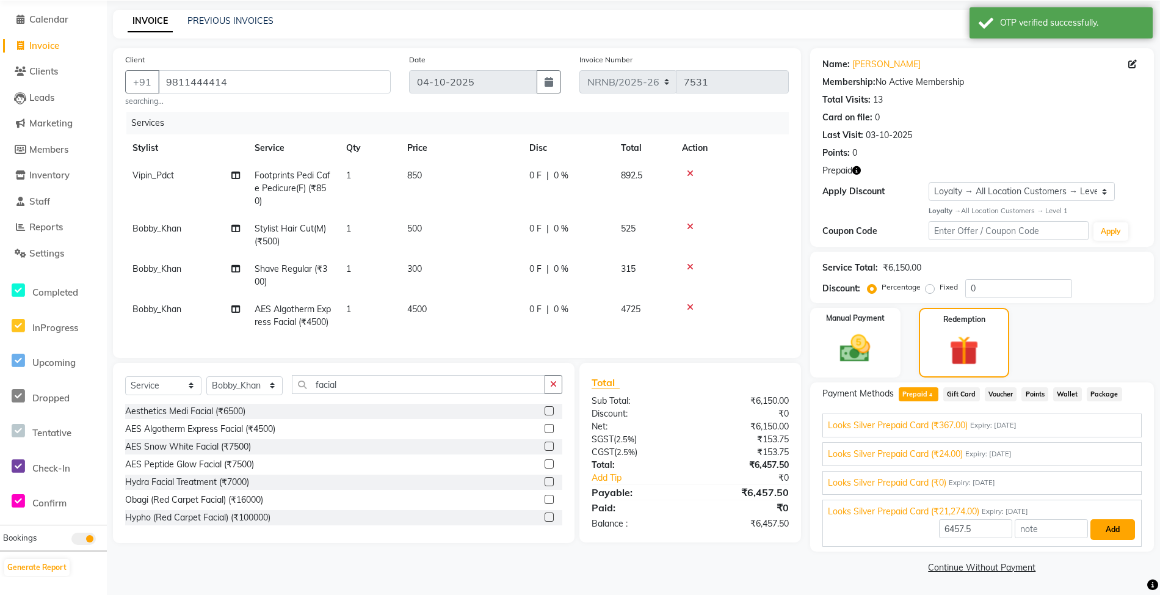
click at [1112, 533] on button "Add" at bounding box center [1112, 529] width 45 height 21
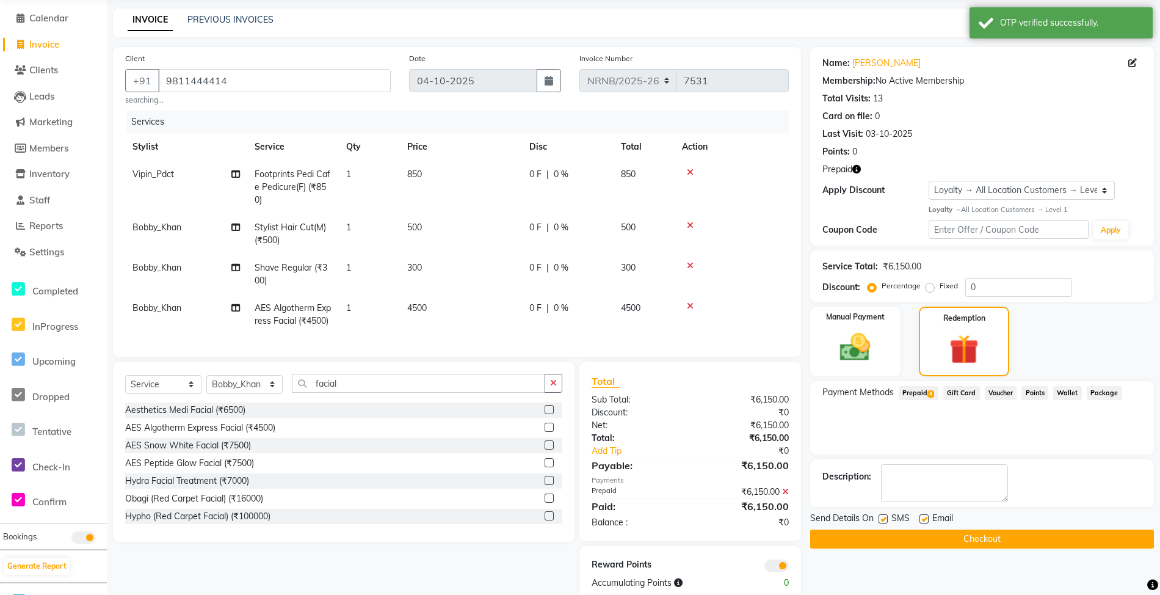
click at [1077, 543] on button "Checkout" at bounding box center [982, 538] width 344 height 19
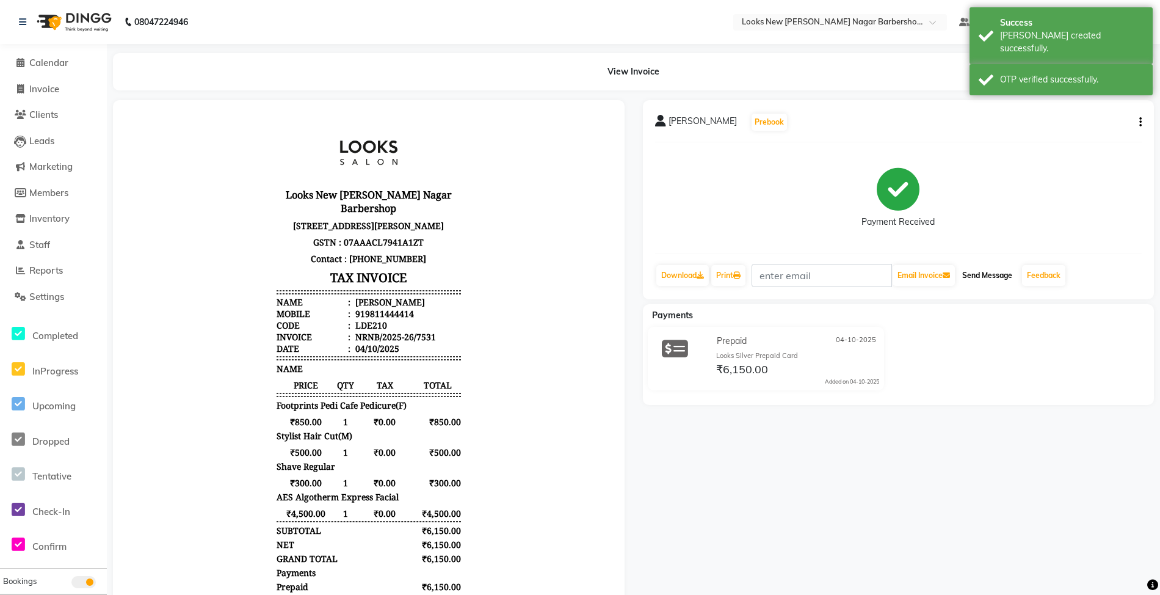
click at [995, 271] on button "Send Message" at bounding box center [987, 275] width 60 height 21
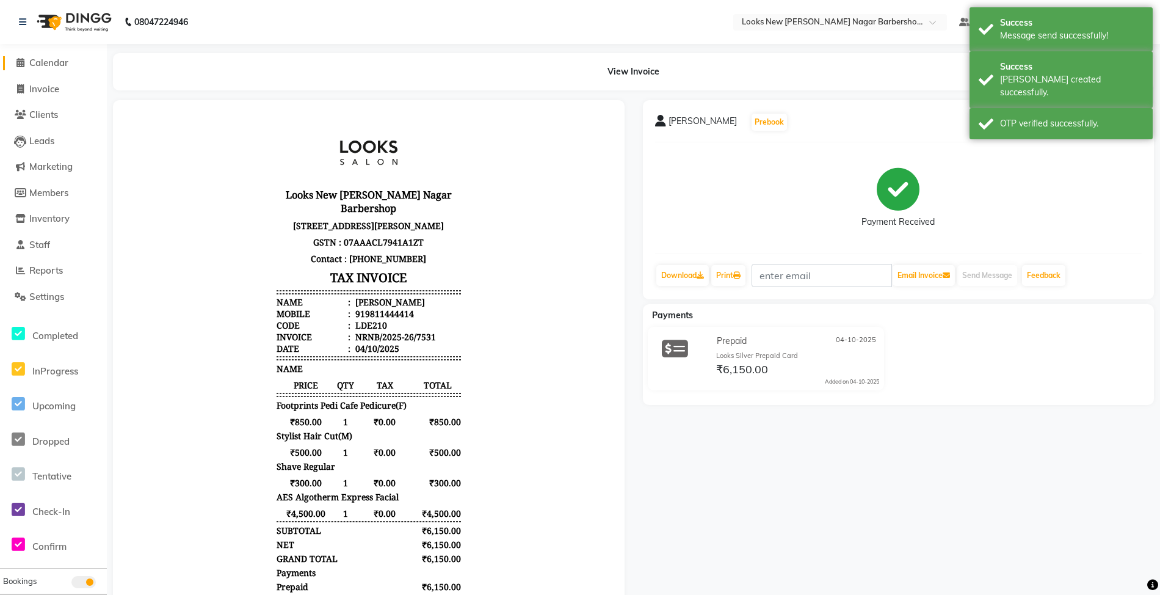
click at [48, 62] on span "Calendar" at bounding box center [48, 63] width 39 height 12
